Goal: Task Accomplishment & Management: Manage account settings

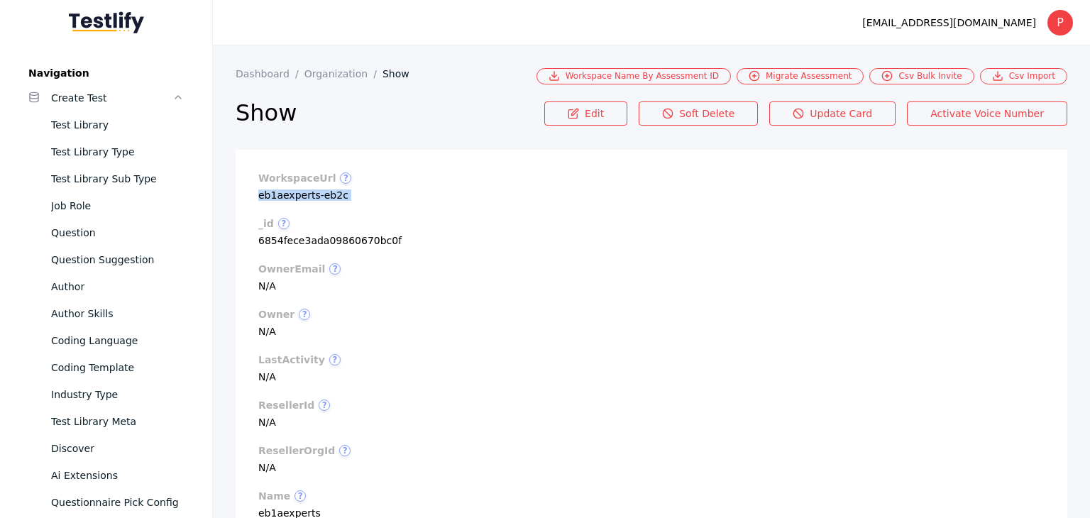
scroll to position [568, 0]
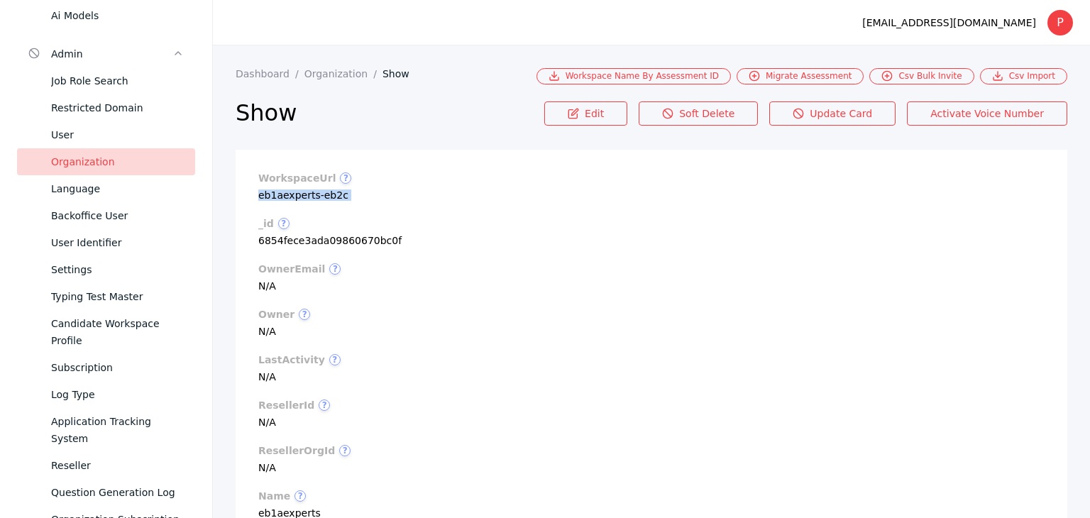
click at [68, 162] on div "Organization" at bounding box center [117, 161] width 133 height 17
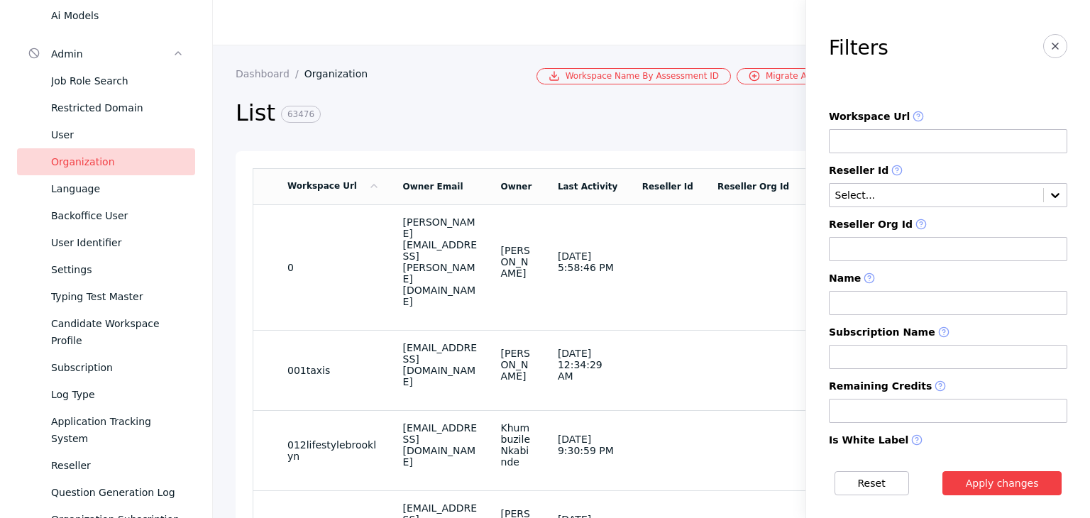
click at [855, 137] on input at bounding box center [948, 141] width 239 height 24
paste input "**********"
type input "**********"
click at [982, 486] on button "Apply changes" at bounding box center [1003, 483] width 120 height 24
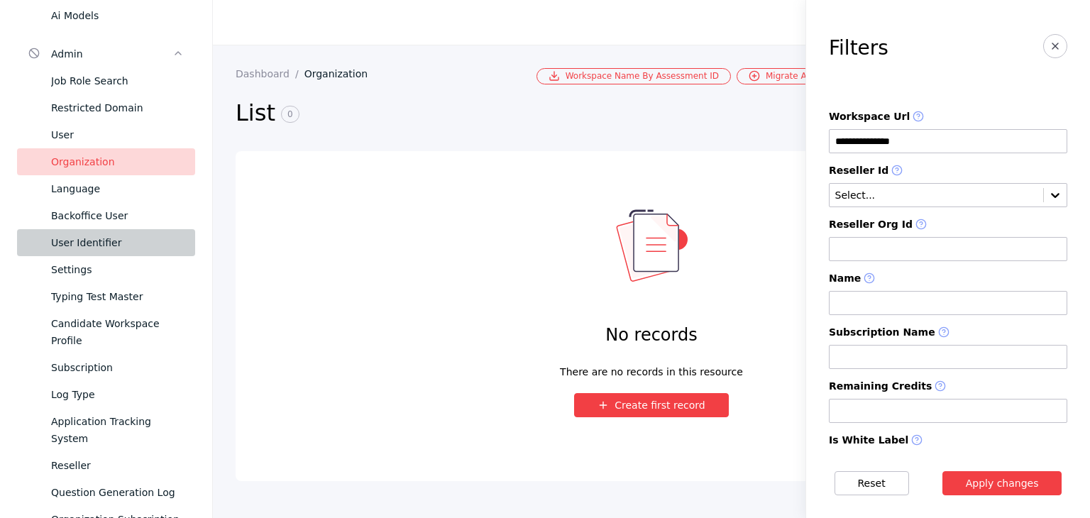
click at [120, 249] on div "User Identifier" at bounding box center [117, 242] width 133 height 17
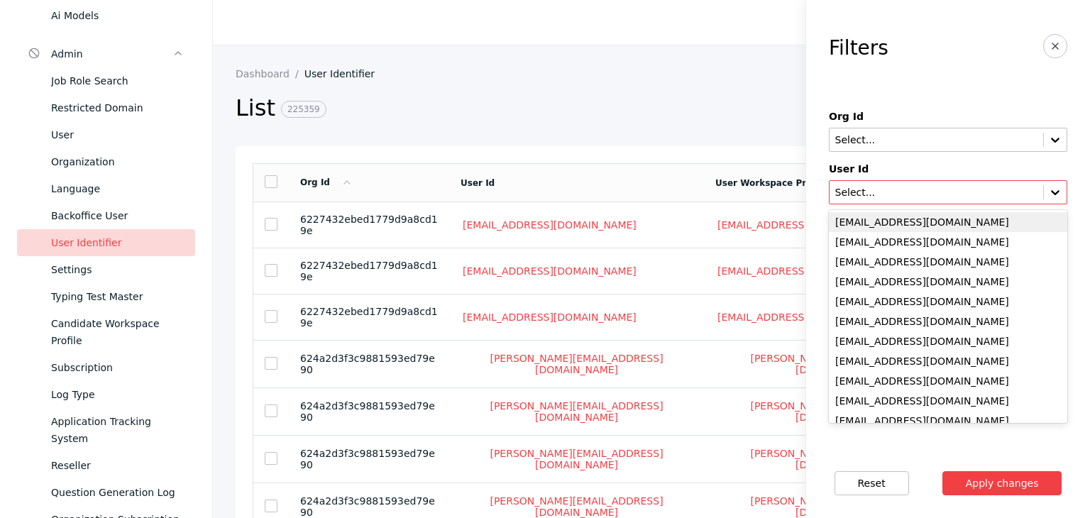
click at [881, 190] on input "text" at bounding box center [936, 192] width 205 height 11
paste input "**********"
type input "**********"
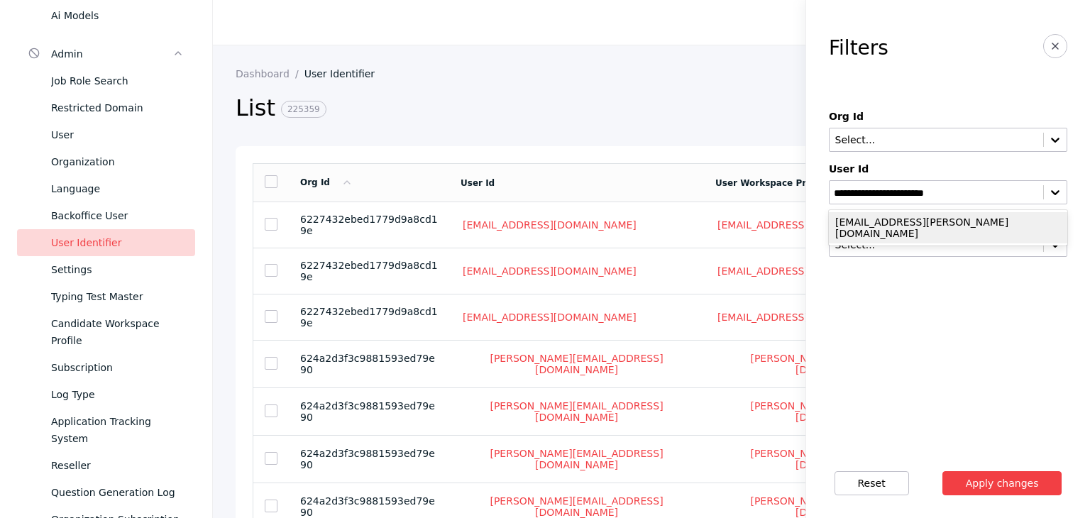
click at [892, 220] on div "[EMAIL_ADDRESS][PERSON_NAME][DOMAIN_NAME]" at bounding box center [948, 227] width 239 height 31
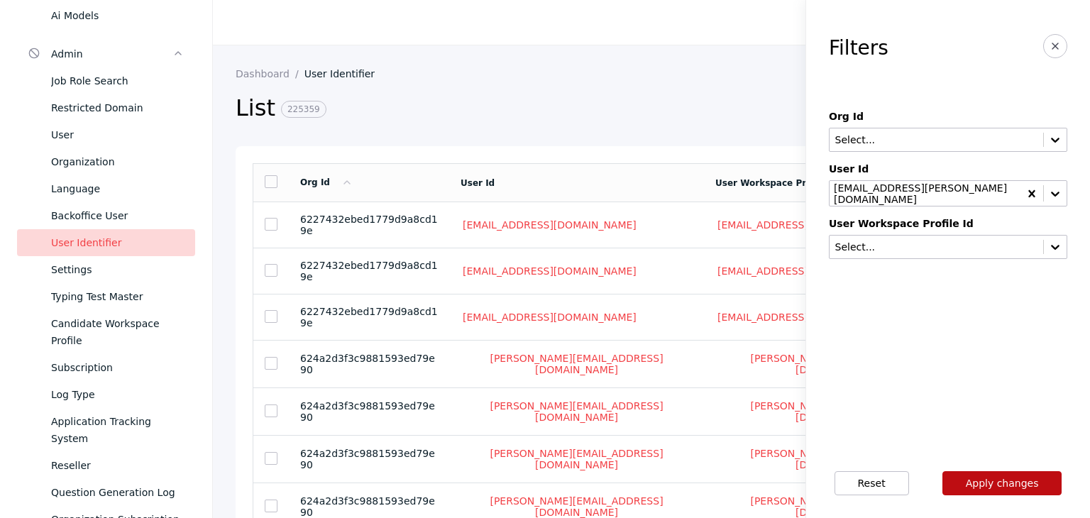
click at [968, 476] on button "Apply changes" at bounding box center [1003, 483] width 120 height 24
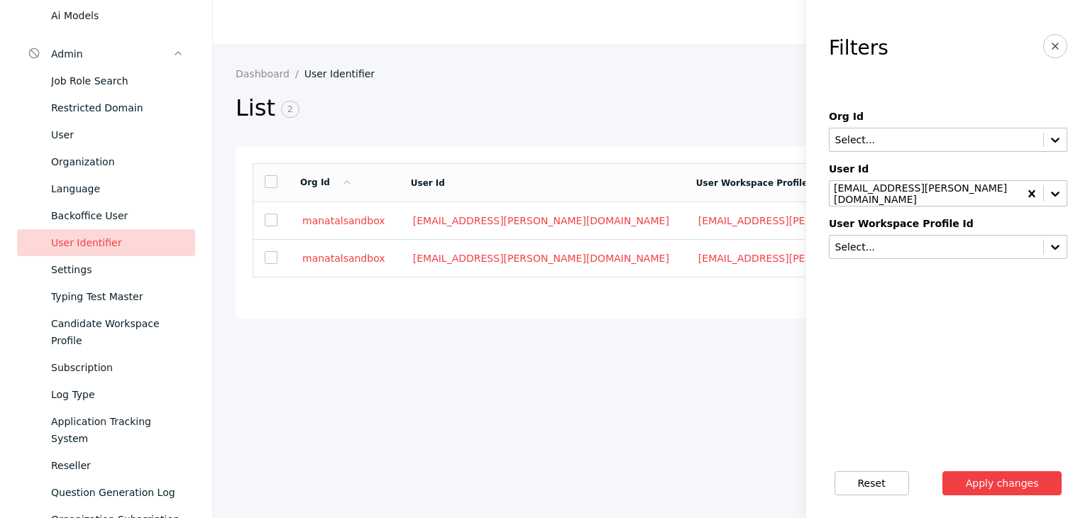
click at [608, 403] on section "Dashboard User Identifier List 2 Filter (1) Org Id User Id User Workspace Profi…" at bounding box center [651, 281] width 877 height 473
click at [1051, 46] on icon "button" at bounding box center [1055, 45] width 11 height 11
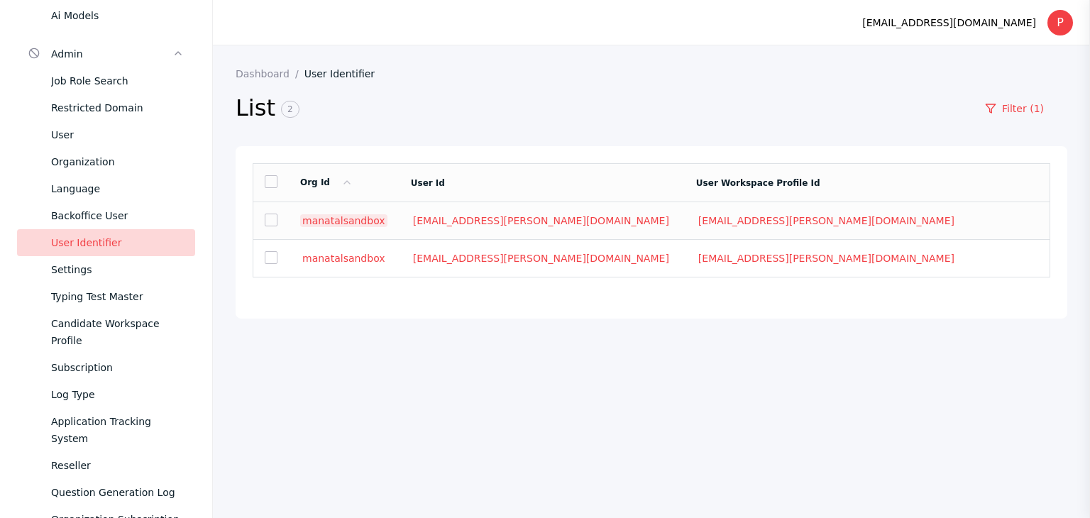
click at [330, 227] on link "manatalsandbox" at bounding box center [343, 220] width 87 height 13
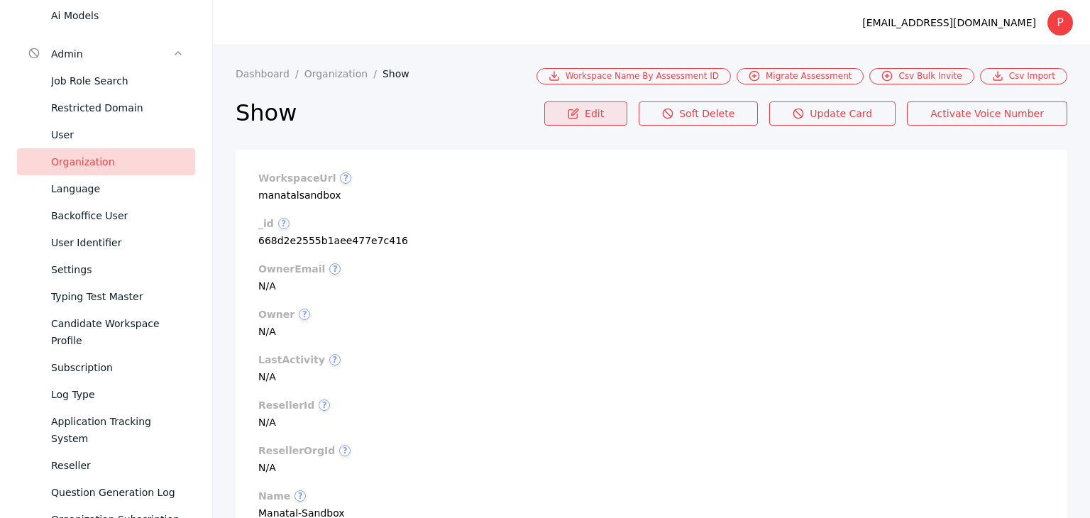
click at [611, 121] on link "Edit" at bounding box center [585, 114] width 83 height 24
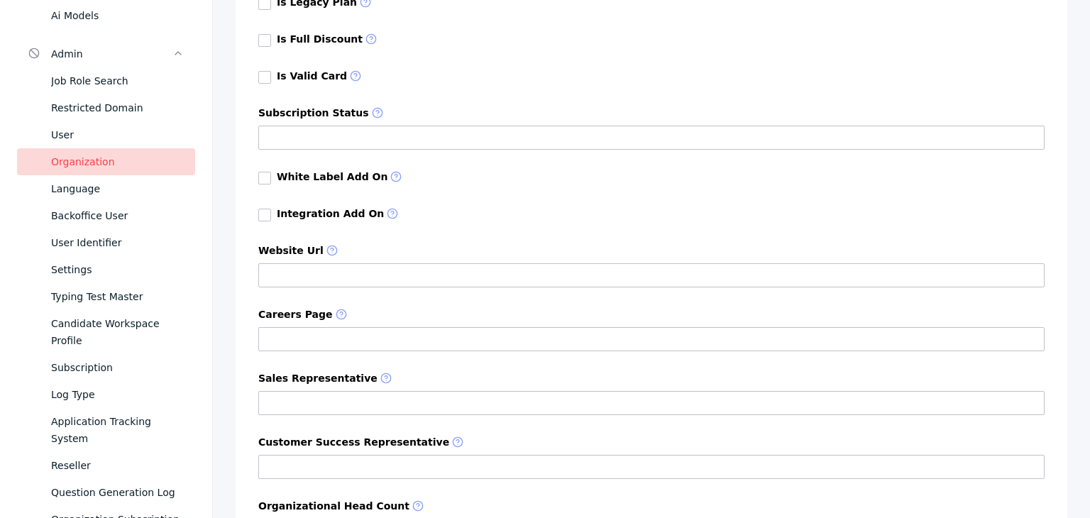
scroll to position [923, 0]
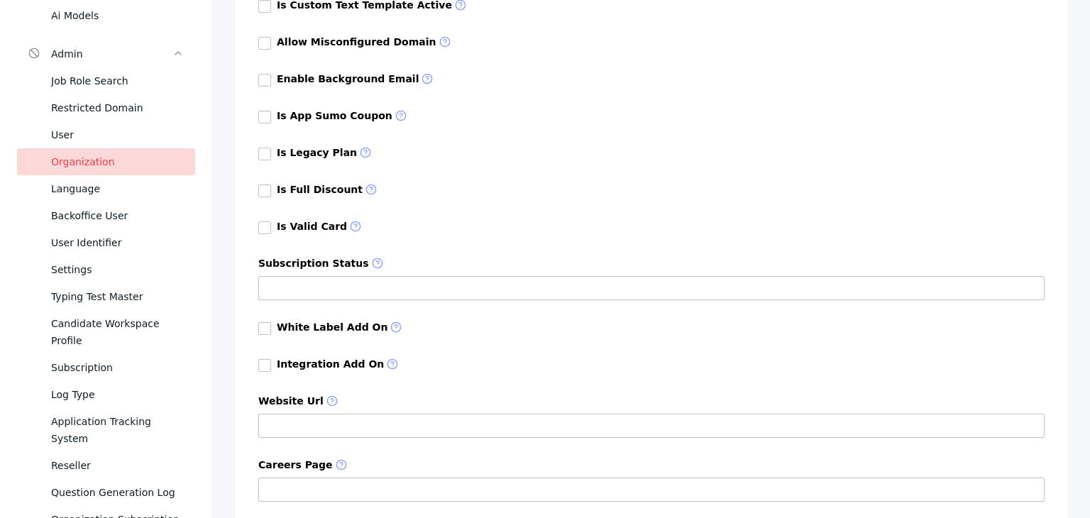
click at [265, 372] on link at bounding box center [264, 365] width 13 height 13
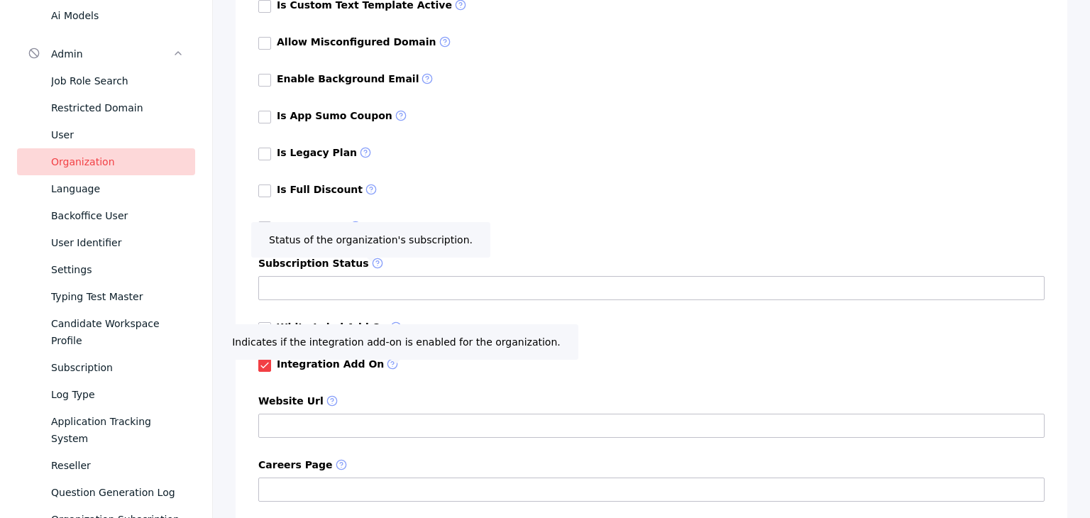
click at [260, 372] on link at bounding box center [264, 365] width 13 height 13
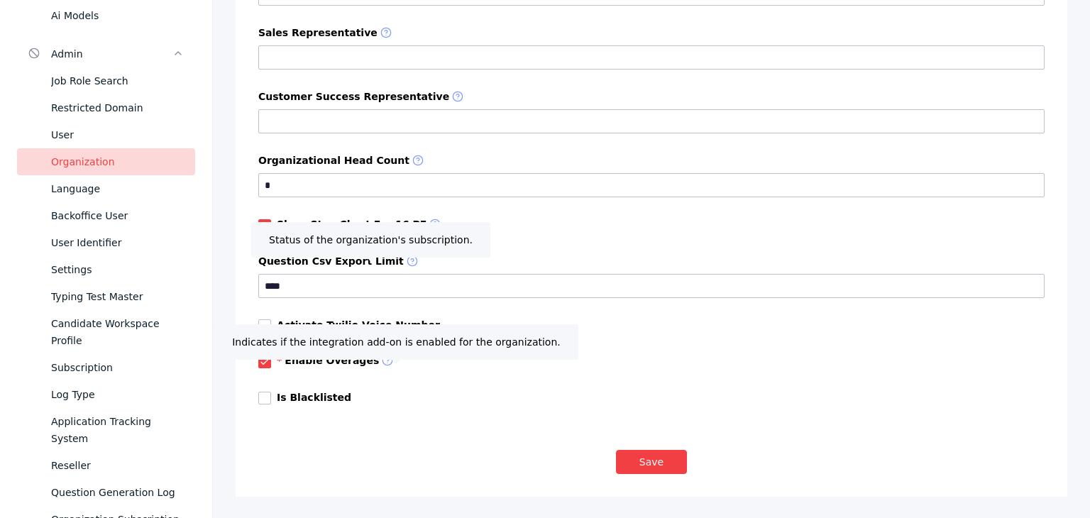
scroll to position [1420, 0]
click at [335, 465] on section "Save" at bounding box center [652, 472] width 832 height 47
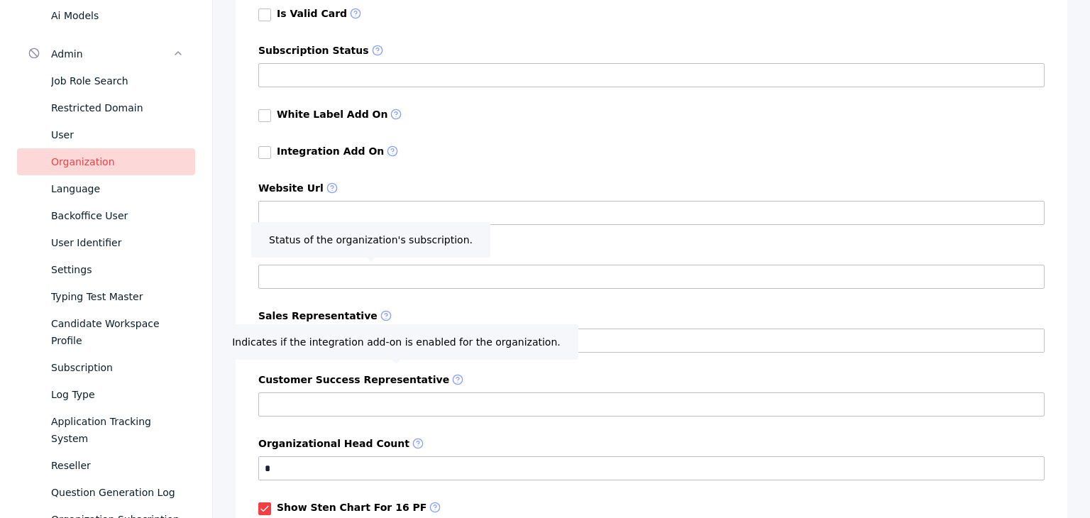
scroll to position [994, 0]
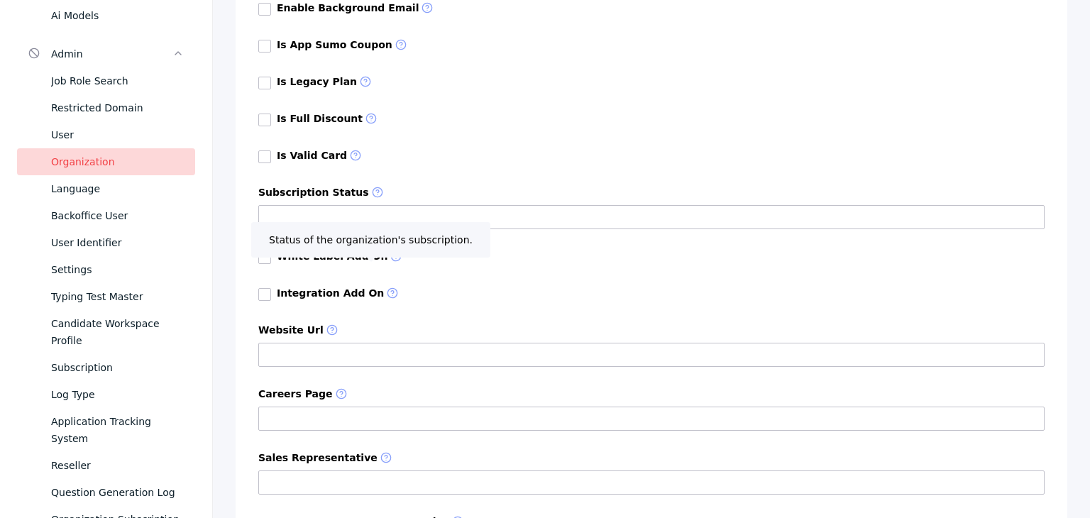
click at [261, 301] on link at bounding box center [264, 294] width 13 height 13
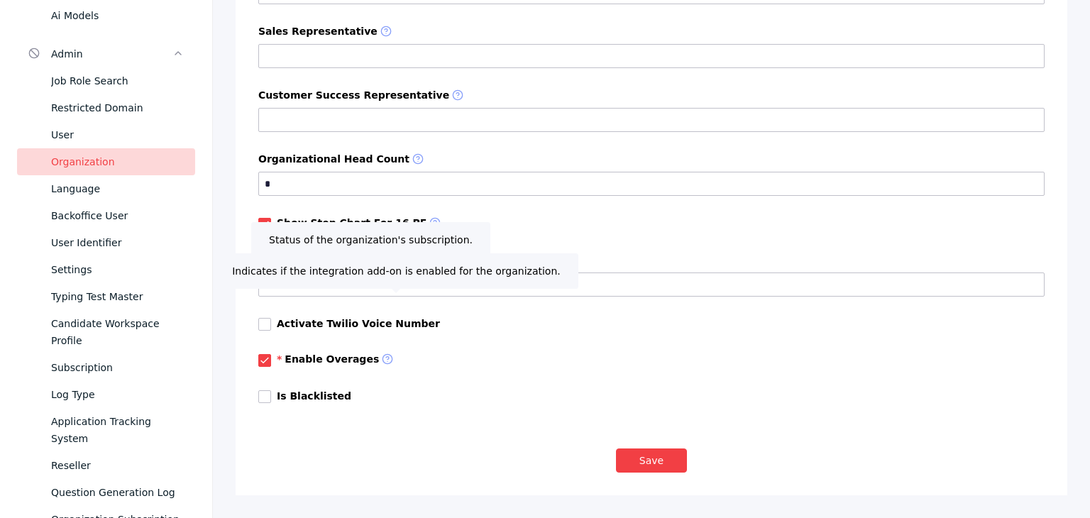
scroll to position [1435, 0]
click at [638, 463] on button "Save" at bounding box center [651, 461] width 71 height 24
